Goal: Information Seeking & Learning: Learn about a topic

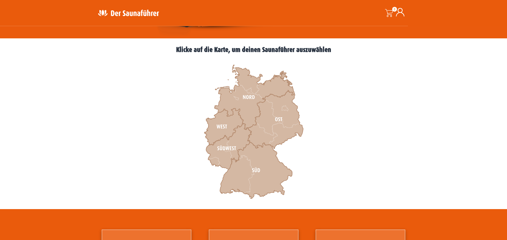
scroll to position [136, 0]
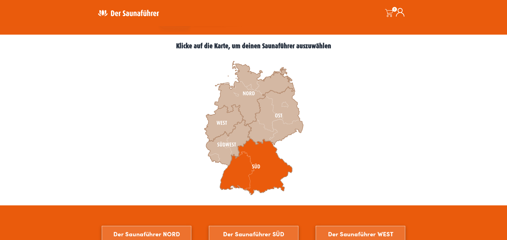
click at [270, 158] on icon at bounding box center [256, 167] width 73 height 57
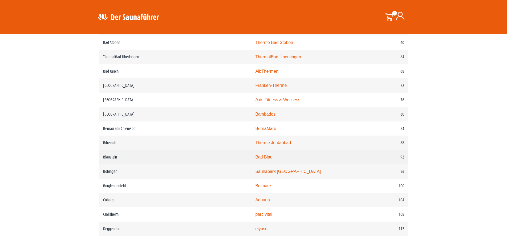
scroll to position [407, 0]
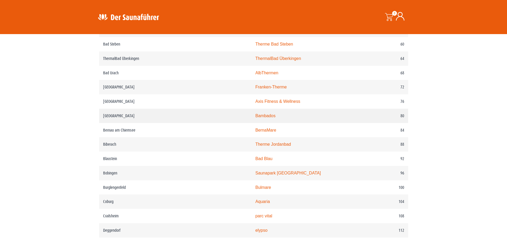
click at [255, 118] on link "Bambados" at bounding box center [265, 116] width 20 height 5
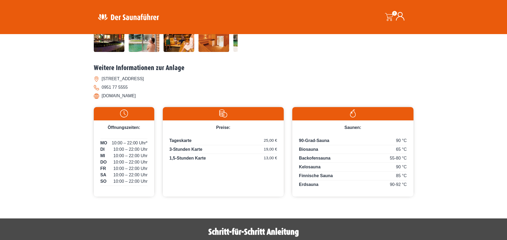
scroll to position [27, 0]
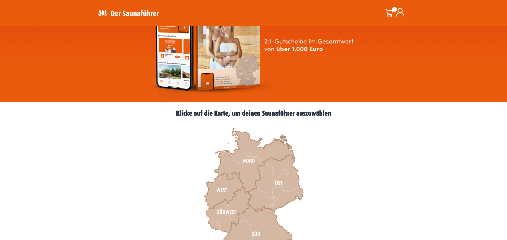
scroll to position [109, 0]
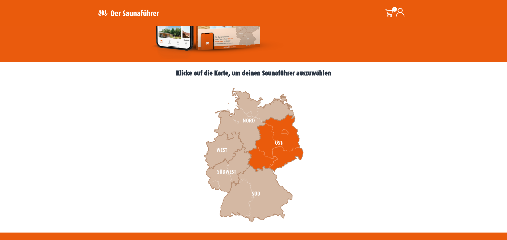
click at [270, 150] on icon at bounding box center [275, 143] width 55 height 58
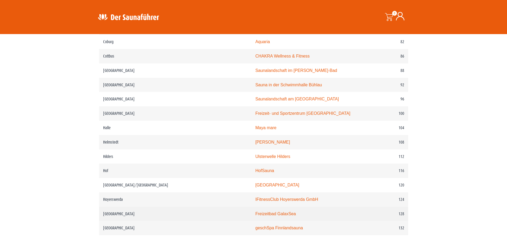
scroll to position [462, 0]
